Goal: Task Accomplishment & Management: Use online tool/utility

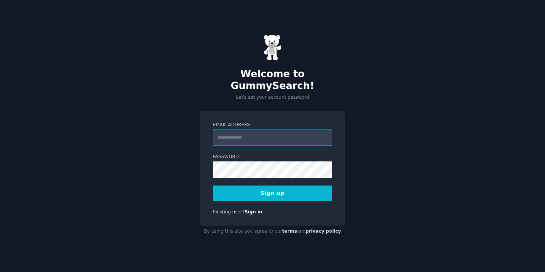
click at [242, 129] on input "Email Address" at bounding box center [272, 137] width 119 height 16
click at [271, 133] on input "Email Address" at bounding box center [272, 137] width 119 height 16
type input "**********"
click at [269, 194] on button "Sign up" at bounding box center [272, 193] width 119 height 16
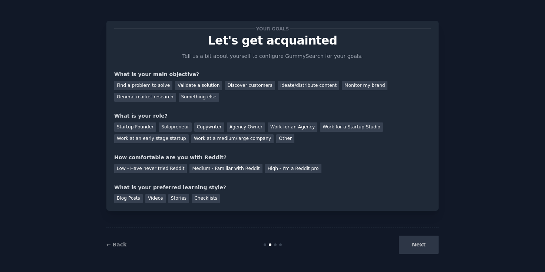
click at [425, 244] on div "Next" at bounding box center [383, 244] width 111 height 18
click at [155, 89] on div "Find a problem to solve" at bounding box center [143, 85] width 58 height 9
click at [148, 128] on div "Startup Founder" at bounding box center [135, 126] width 42 height 9
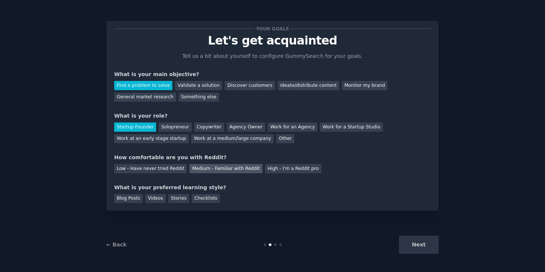
click at [201, 172] on div "Medium - Familiar with Reddit" at bounding box center [225, 168] width 73 height 9
click at [128, 198] on div "Blog Posts" at bounding box center [128, 198] width 29 height 9
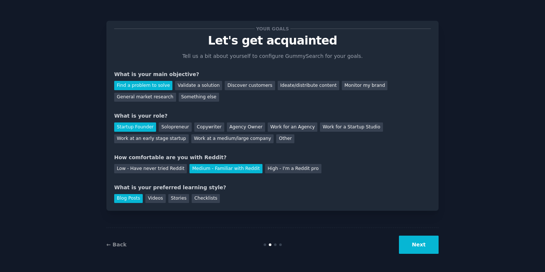
click at [419, 249] on button "Next" at bounding box center [419, 244] width 40 height 18
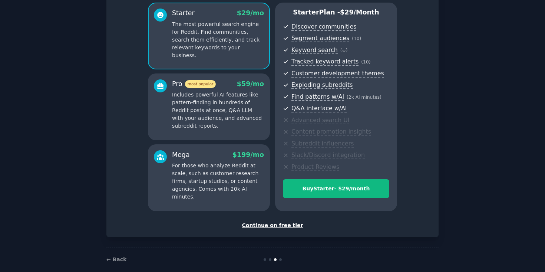
scroll to position [73, 0]
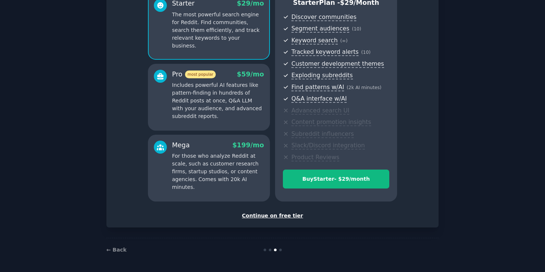
click at [285, 217] on div "Continue on free tier" at bounding box center [272, 216] width 317 height 8
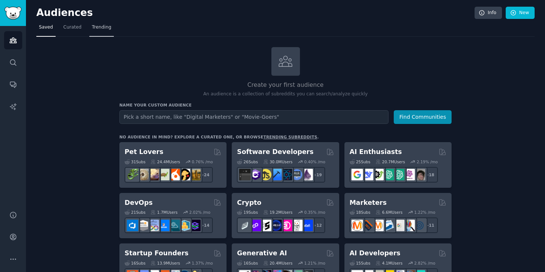
click at [99, 32] on link "Trending" at bounding box center [101, 28] width 24 height 15
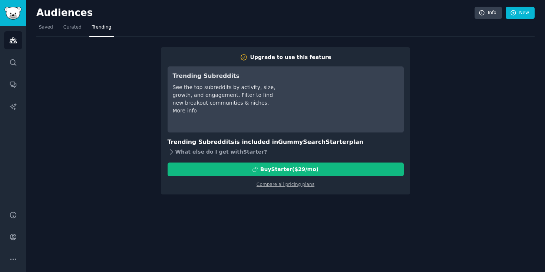
click at [168, 148] on icon at bounding box center [172, 152] width 8 height 8
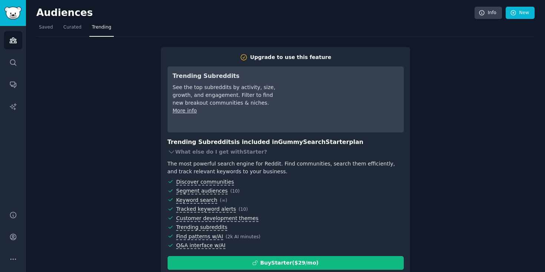
click at [124, 138] on div "Upgrade to use this feature Trending Subreddits See the top subreddits by activ…" at bounding box center [285, 162] width 498 height 251
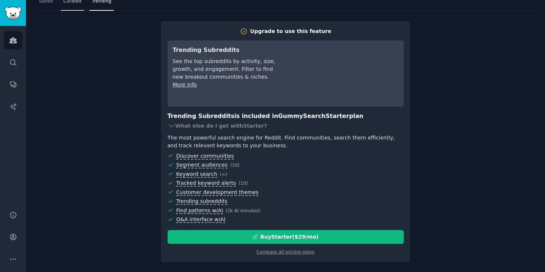
click at [66, 4] on span "Curated" at bounding box center [72, 1] width 18 height 7
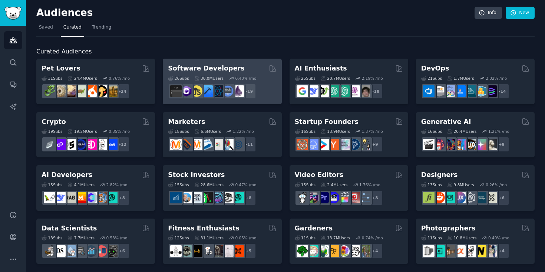
click at [237, 70] on div "Software Developers Curated by GummySearch" at bounding box center [222, 68] width 108 height 9
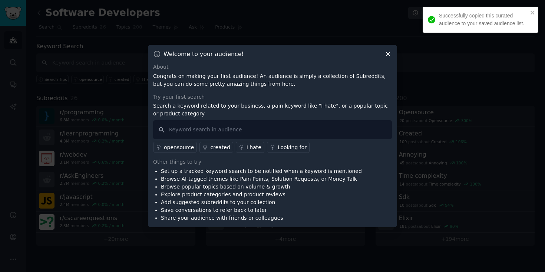
click at [387, 53] on icon at bounding box center [388, 54] width 4 height 4
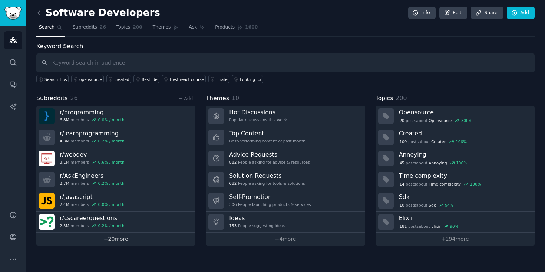
click at [118, 242] on link "+ 20 more" at bounding box center [115, 238] width 159 height 13
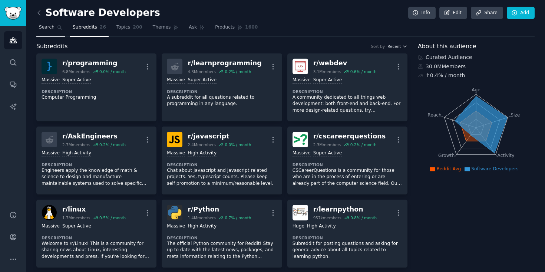
click at [56, 33] on link "Search" at bounding box center [50, 28] width 29 height 15
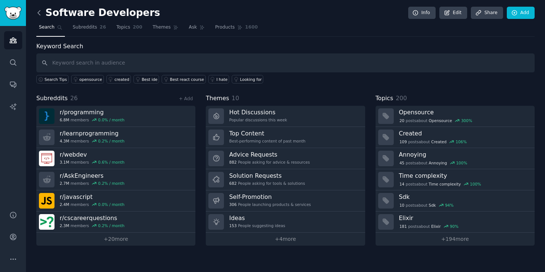
click at [39, 11] on icon at bounding box center [39, 12] width 2 height 4
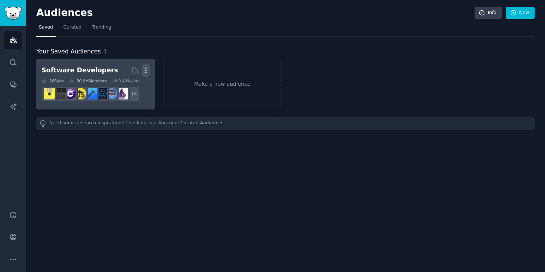
click at [147, 70] on icon "button" at bounding box center [146, 70] width 8 height 8
click at [127, 91] on div "Delete" at bounding box center [120, 86] width 35 height 16
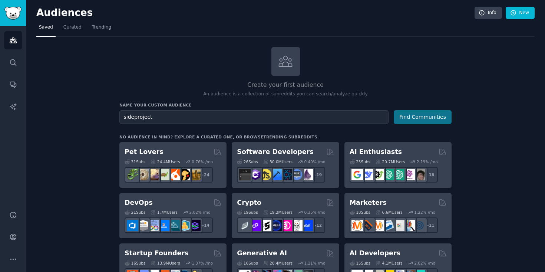
type input "sideproject"
click at [433, 116] on button "Find Communities" at bounding box center [423, 117] width 58 height 14
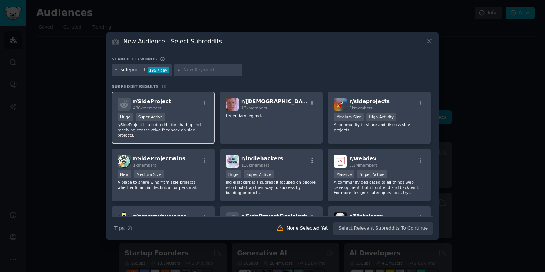
click at [175, 101] on div "r/ SideProject 486k members" at bounding box center [163, 103] width 91 height 13
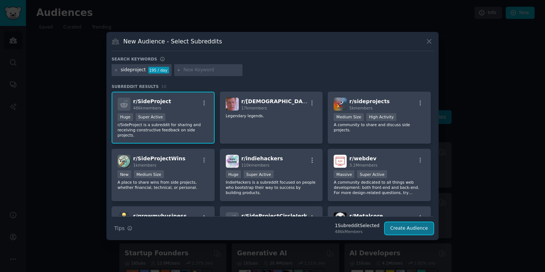
click at [409, 232] on button "Create Audience" at bounding box center [409, 228] width 49 height 13
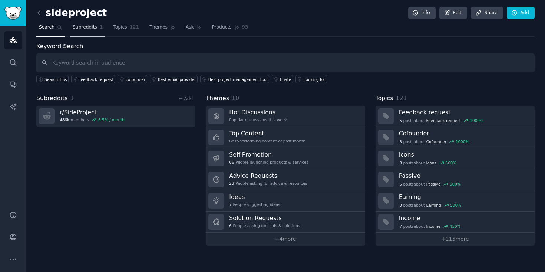
click at [76, 30] on span "Subreddits" at bounding box center [85, 27] width 24 height 7
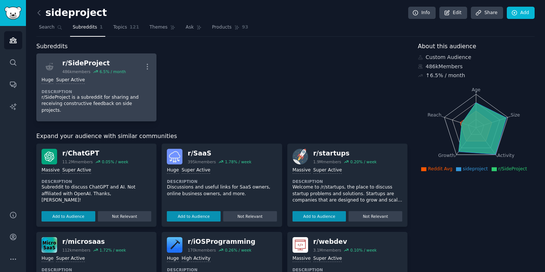
click at [98, 68] on h2 "r/ SideProject 486k members 6.5 % / month" at bounding box center [93, 67] width 63 height 16
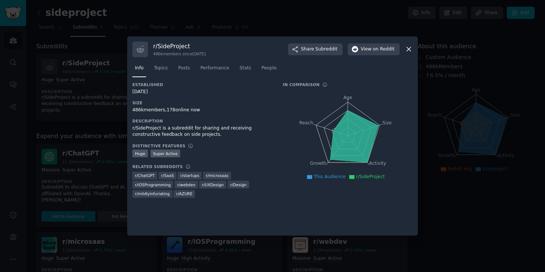
click at [408, 50] on icon at bounding box center [409, 49] width 8 height 8
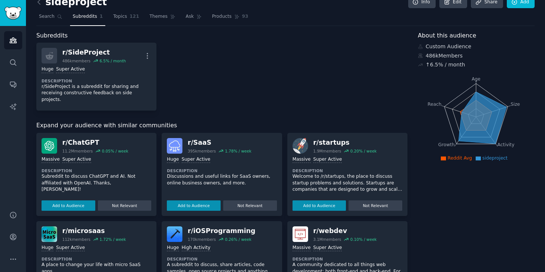
scroll to position [11, 0]
click at [125, 12] on link "Topics 121" at bounding box center [125, 17] width 31 height 15
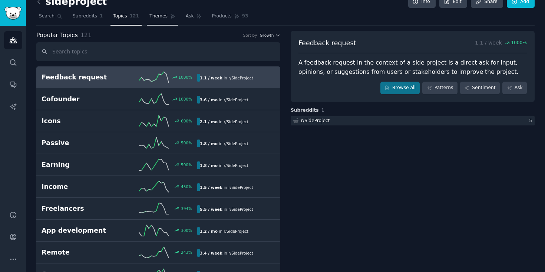
click at [155, 19] on span "Themes" at bounding box center [158, 16] width 18 height 7
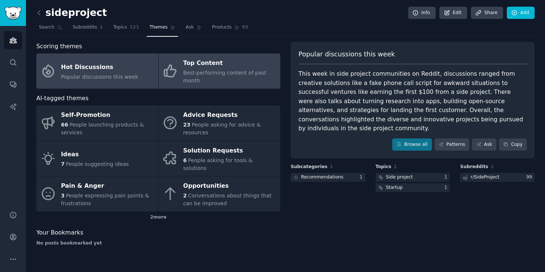
click at [185, 78] on span "Best-performing content of past month" at bounding box center [224, 77] width 83 height 14
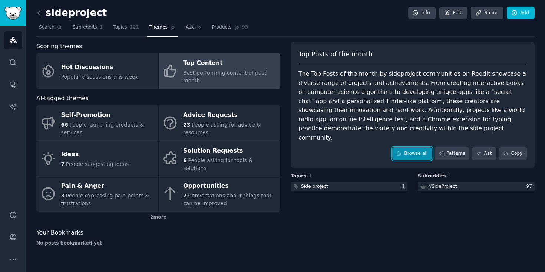
click at [416, 147] on link "Browse all" at bounding box center [412, 153] width 40 height 13
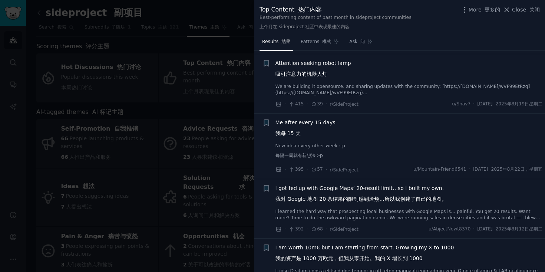
scroll to position [810, 0]
click at [196, 108] on div at bounding box center [272, 136] width 545 height 272
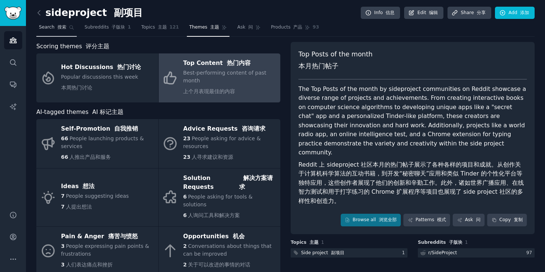
click at [61, 27] on font "搜索" at bounding box center [61, 26] width 9 height 5
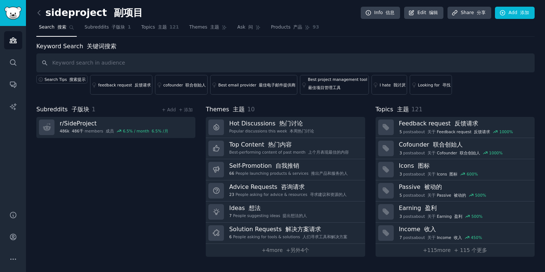
click at [103, 61] on input "text" at bounding box center [285, 62] width 498 height 19
click at [37, 11] on icon at bounding box center [39, 13] width 8 height 8
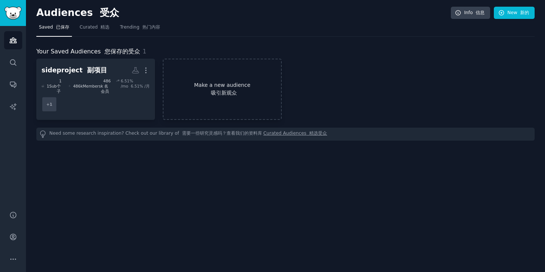
click at [202, 78] on link "Make a new audience 吸引新观众" at bounding box center [222, 89] width 119 height 61
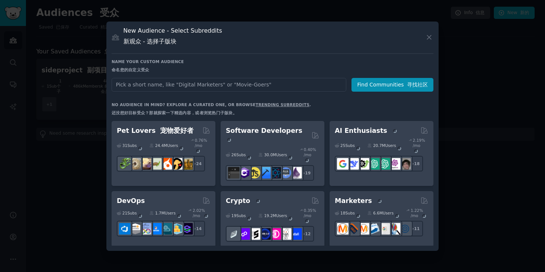
click at [183, 86] on input "text" at bounding box center [229, 85] width 235 height 14
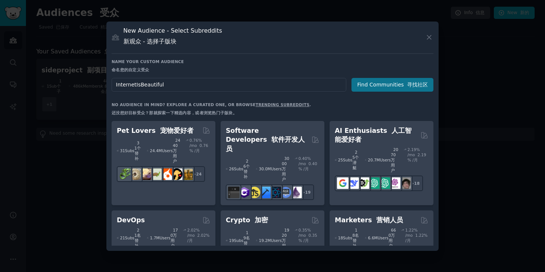
type input "InternetIsBeautiful"
click at [369, 86] on button "Find Communities 寻找社区" at bounding box center [392, 85] width 82 height 14
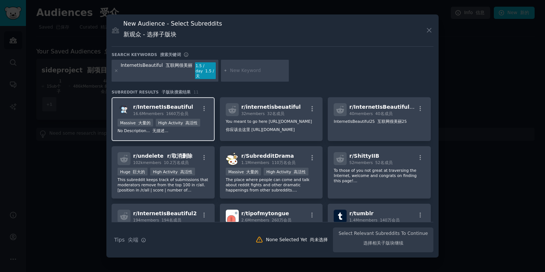
click at [155, 112] on span "16.6M members 1660万会员" at bounding box center [160, 113] width 55 height 4
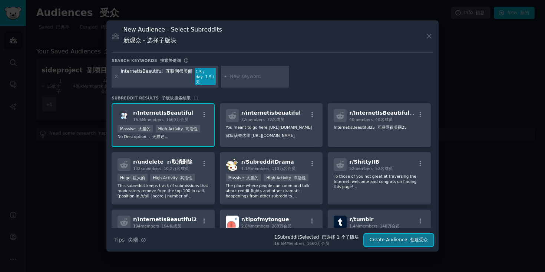
click at [397, 242] on button "Create Audience 创建受众" at bounding box center [398, 240] width 69 height 13
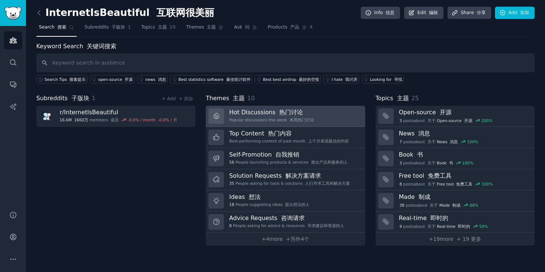
click at [321, 111] on link "Hot Discussions 热门讨论 Popular discussions this week 本周热门讨论" at bounding box center [285, 116] width 159 height 21
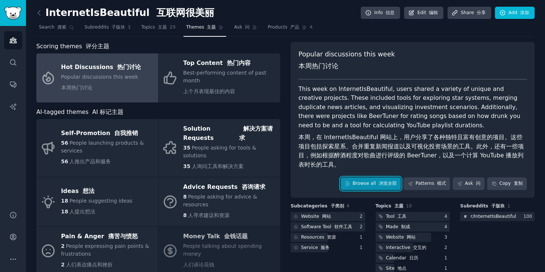
click at [371, 183] on link "Browse all 浏览全部" at bounding box center [371, 183] width 60 height 13
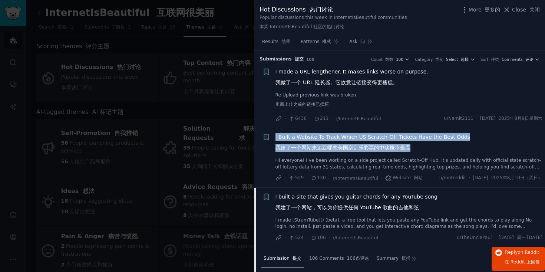
click at [467, 159] on link "Hi everyone! I’ve been working on a side project called Scratch-Off Hub. It's u…" at bounding box center [408, 163] width 267 height 13
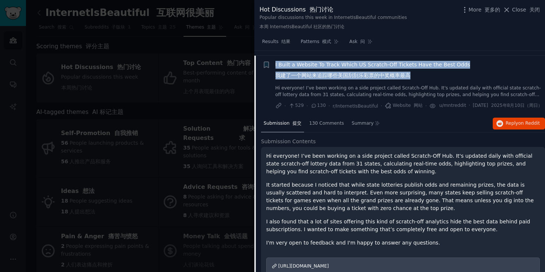
scroll to position [77, 0]
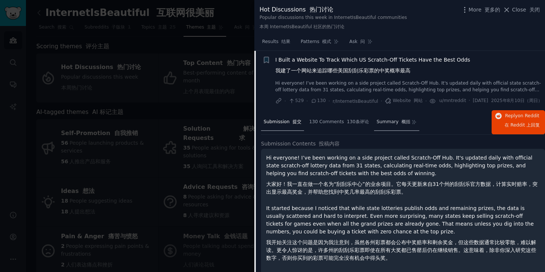
click at [386, 125] on span "Summary 概括" at bounding box center [394, 122] width 34 height 7
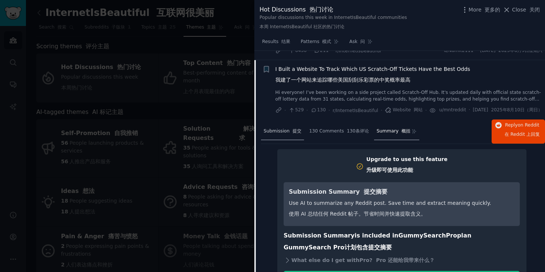
scroll to position [65, 0]
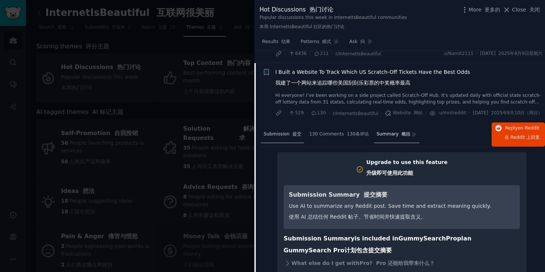
click at [279, 138] on span "Submission 提交" at bounding box center [283, 134] width 38 height 7
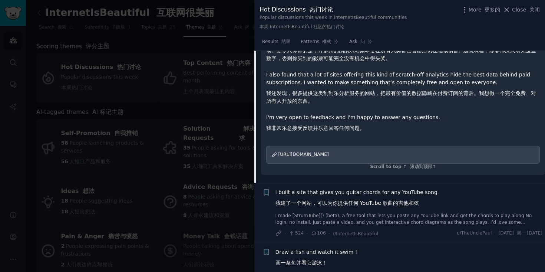
scroll to position [287, 0]
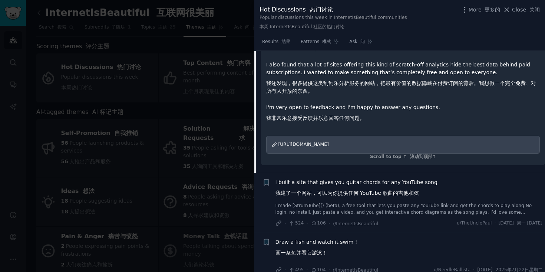
click at [329, 147] on span "https://www.scratchoffhub.com/" at bounding box center [303, 144] width 50 height 5
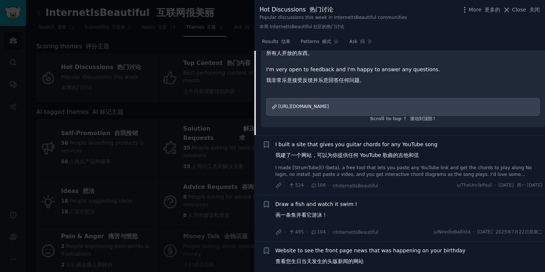
scroll to position [329, 0]
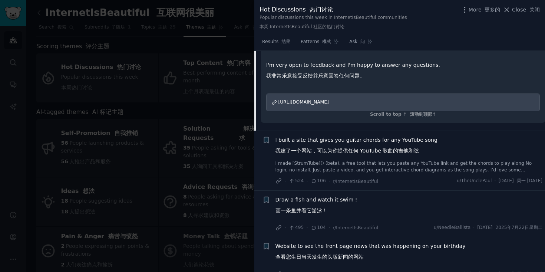
click at [319, 153] on font "我建了一个网站，可以为你提供任何 YouTube 歌曲的吉他和弦" at bounding box center [347, 151] width 144 height 6
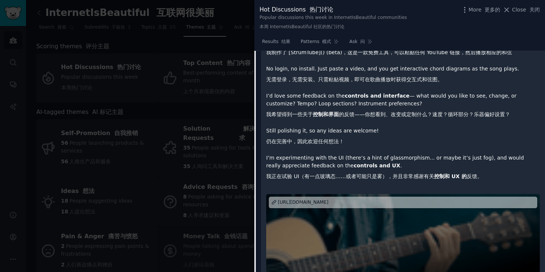
scroll to position [269, 0]
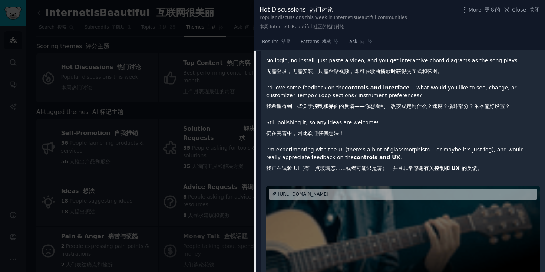
click at [313, 192] on div "http://strumtube.com" at bounding box center [303, 194] width 50 height 7
